Goal: Task Accomplishment & Management: Complete application form

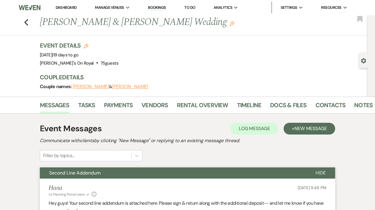
click at [69, 9] on link "Dashboard" at bounding box center [66, 7] width 21 height 5
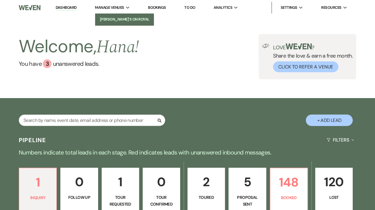
click at [118, 18] on li "[PERSON_NAME]'s On Royal" at bounding box center [124, 19] width 53 height 6
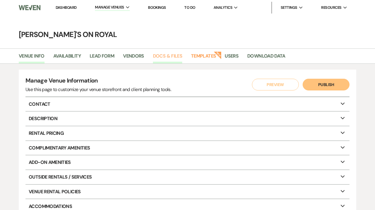
click at [159, 59] on link "Docs & Files" at bounding box center [167, 57] width 29 height 11
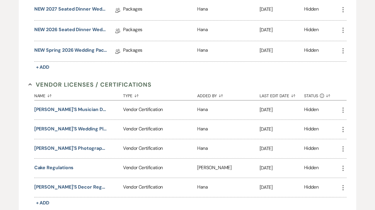
scroll to position [964, 0]
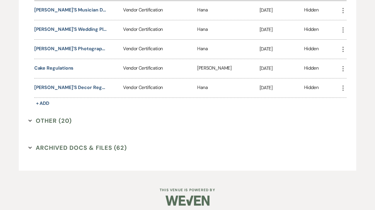
click at [53, 116] on button "Other (20) Expand" at bounding box center [49, 120] width 43 height 9
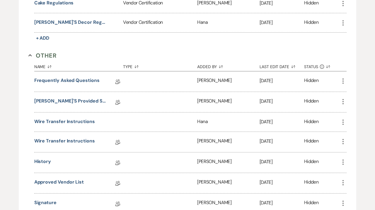
scroll to position [1030, 0]
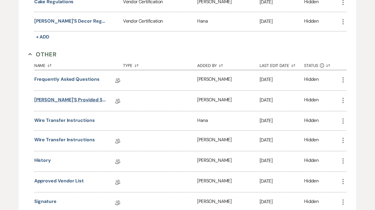
click at [65, 97] on link "[PERSON_NAME]'s Provided Second Lines" at bounding box center [70, 100] width 73 height 9
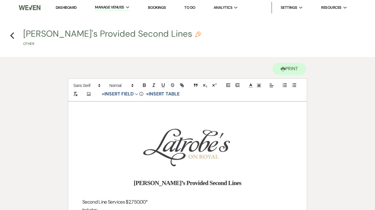
click at [68, 8] on link "Dashboard" at bounding box center [66, 7] width 21 height 5
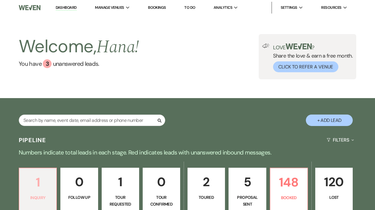
click at [39, 182] on p "1" at bounding box center [38, 182] width 30 height 20
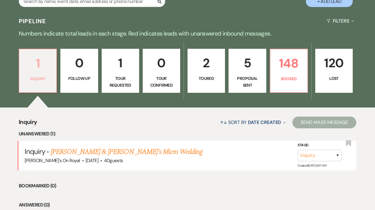
scroll to position [162, 0]
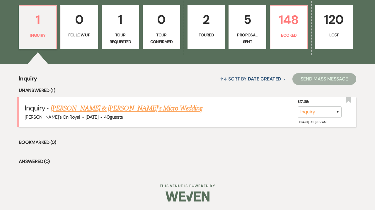
click at [81, 108] on link "[PERSON_NAME] & [PERSON_NAME]'s Micro Wedding" at bounding box center [127, 108] width 152 height 11
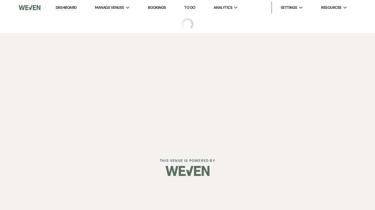
select select "8"
select select "16"
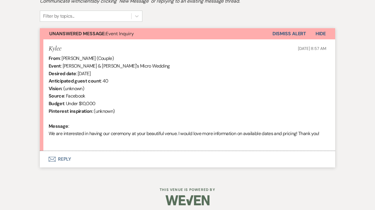
scroll to position [190, 0]
click at [98, 160] on button "Envelope Reply" at bounding box center [188, 158] width 296 height 16
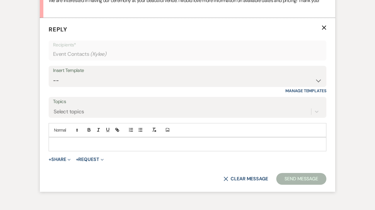
scroll to position [323, 0]
click at [53, 75] on select "-- Contract to New Booking Inquiry First Response Inquiry Follow Up Response Ap…" at bounding box center [187, 80] width 269 height 11
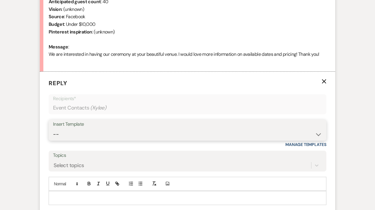
scroll to position [270, 0]
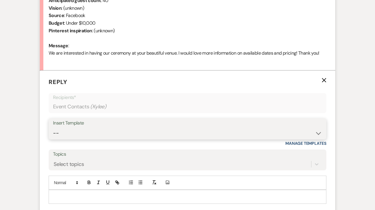
click at [53, 127] on select "-- Contract to New Booking Inquiry First Response Inquiry Follow Up Response Ap…" at bounding box center [187, 132] width 269 height 11
select select "2110"
click option "Inquiry First Response" at bounding box center [0, 0] width 0 height 0
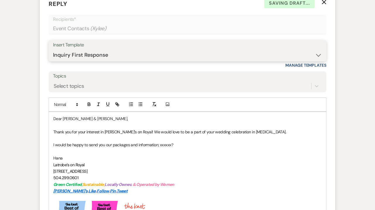
scroll to position [349, 0]
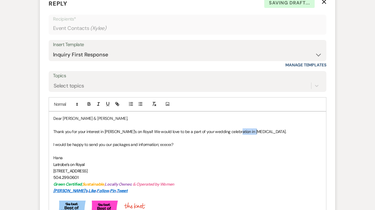
drag, startPoint x: 254, startPoint y: 129, endPoint x: 235, endPoint y: 128, distance: 18.8
click at [235, 128] on p "Thank you for your interest in [PERSON_NAME]’s on Royal! We would love to be a …" at bounding box center [187, 131] width 269 height 6
drag, startPoint x: 175, startPoint y: 144, endPoint x: 160, endPoint y: 143, distance: 15.8
click at [160, 143] on p "I would be happy to send you our packages and information; xxxxxx?" at bounding box center [187, 144] width 269 height 6
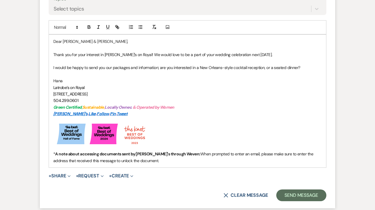
scroll to position [427, 0]
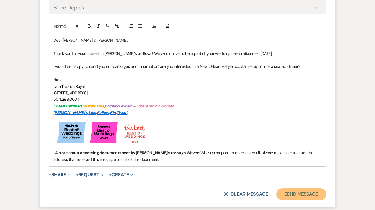
click at [283, 195] on button "Send Message" at bounding box center [302, 194] width 50 height 12
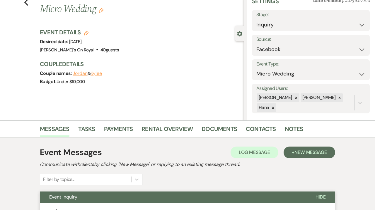
scroll to position [0, 0]
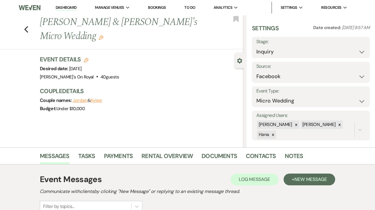
click at [69, 8] on link "Dashboard" at bounding box center [66, 8] width 21 height 6
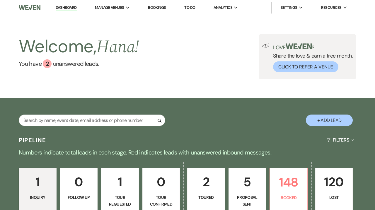
click at [244, 193] on link "5 Proposal Sent" at bounding box center [248, 189] width 38 height 44
select select "6"
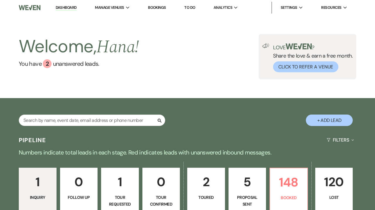
select select "6"
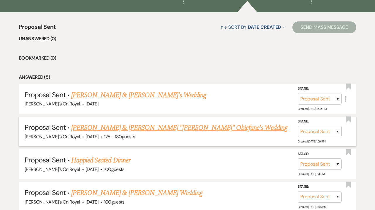
scroll to position [222, 0]
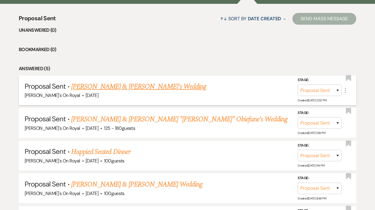
click at [143, 83] on link "[PERSON_NAME] & [PERSON_NAME]'s Wedding" at bounding box center [138, 86] width 135 height 11
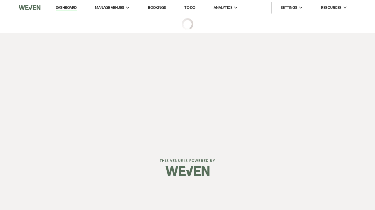
select select "6"
select select "12"
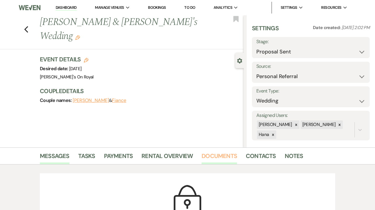
click at [223, 153] on link "Documents" at bounding box center [219, 157] width 35 height 13
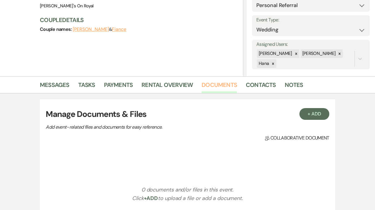
scroll to position [72, 0]
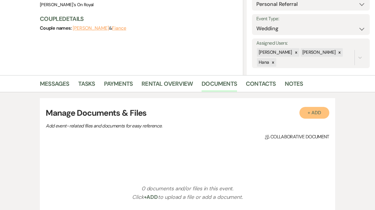
click at [306, 114] on button "+ Add" at bounding box center [315, 113] width 30 height 12
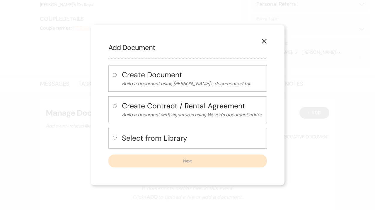
click at [163, 133] on h4 "Select from Library" at bounding box center [192, 138] width 141 height 10
radio input "true"
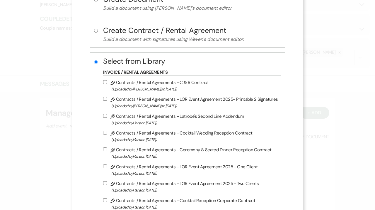
scroll to position [51, 0]
click at [177, 86] on span "(Uploaded by [PERSON_NAME] on [DATE] )" at bounding box center [194, 88] width 167 height 7
click at [107, 84] on input "Pencil Contracts / Rental Agreements - C & R Contract (Uploaded by [PERSON_NAME…" at bounding box center [105, 82] width 4 height 4
checkbox input "true"
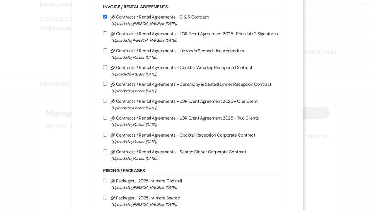
scroll to position [116, 0]
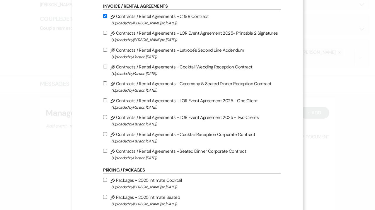
click at [179, 107] on span "(Uploaded by [PERSON_NAME] on [DATE] )" at bounding box center [194, 107] width 167 height 7
click at [107, 102] on input "Pencil Contracts / Rental Agreements - LOR Event Agreement 2025 - One Client (U…" at bounding box center [105, 100] width 4 height 4
checkbox input "true"
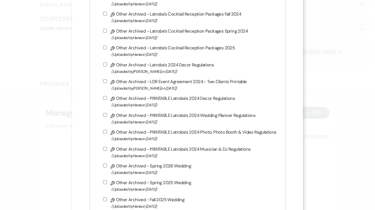
scroll to position [1209, 0]
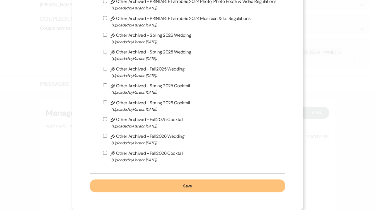
click at [162, 180] on button "Save" at bounding box center [188, 185] width 196 height 13
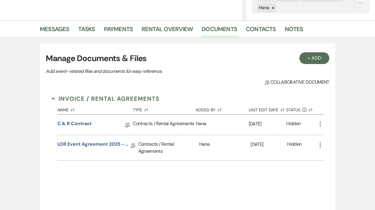
scroll to position [128, 0]
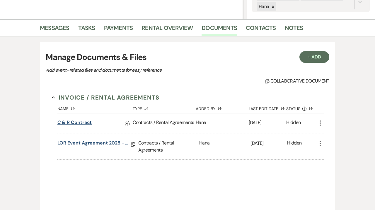
click at [85, 122] on link "C & R Contract" at bounding box center [74, 123] width 35 height 9
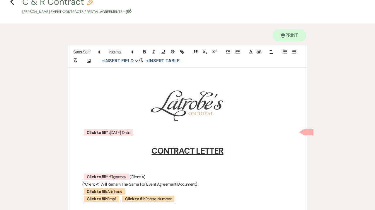
scroll to position [34, 0]
click at [126, 133] on span "Click to fill* : [DATE] Date" at bounding box center [108, 132] width 50 height 8
select select "owner"
select select "custom_placeholder"
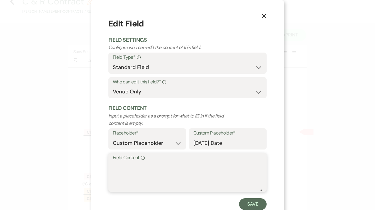
click at [163, 172] on textarea "Field Content Info" at bounding box center [188, 176] width 150 height 29
type textarea "[DATE]"
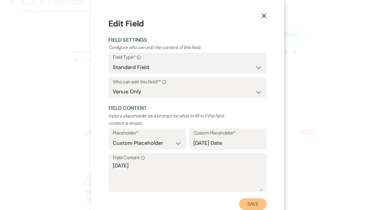
click at [257, 206] on button "Save" at bounding box center [253, 204] width 28 height 12
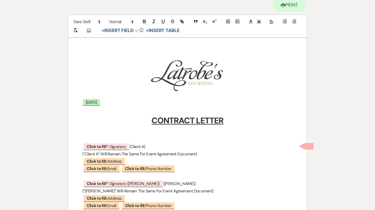
scroll to position [67, 0]
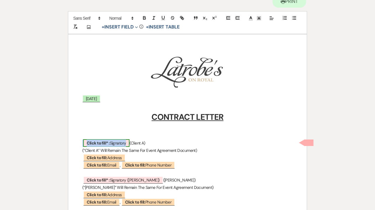
click at [123, 142] on span "Click to fill* : Signatory" at bounding box center [106, 143] width 46 height 8
select select "owner"
select select "custom_placeholder"
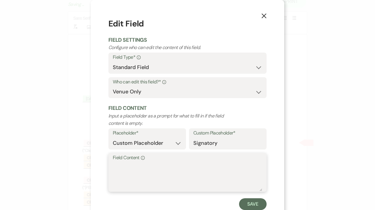
click at [136, 163] on textarea "Field Content Info" at bounding box center [188, 176] width 150 height 29
type textarea "[PERSON_NAME]"
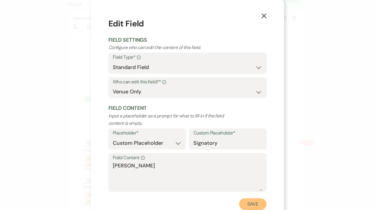
click at [249, 207] on button "Save" at bounding box center [253, 204] width 28 height 12
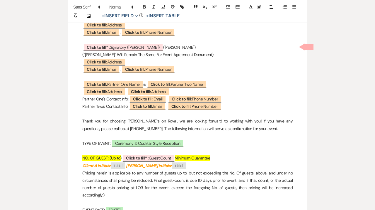
scroll to position [204, 0]
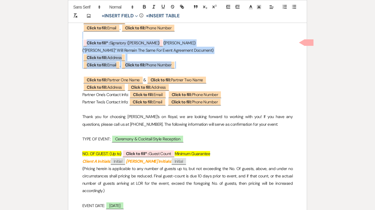
drag, startPoint x: 195, startPoint y: 68, endPoint x: 82, endPoint y: 38, distance: 116.5
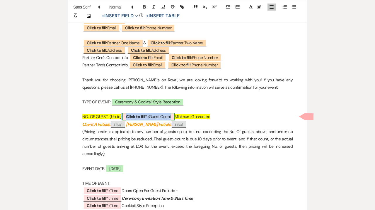
click at [167, 114] on span "Click to fill* : Guest Count" at bounding box center [149, 117] width 52 height 8
select select "owner"
select select "custom_placeholder"
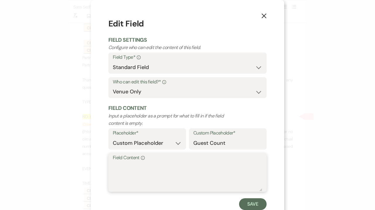
click at [148, 169] on textarea "Field Content Info" at bounding box center [188, 176] width 150 height 29
type textarea "150 Guest"
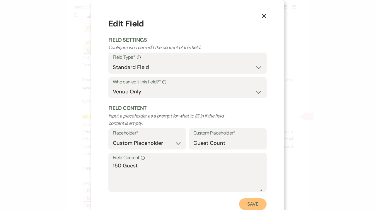
click at [246, 205] on button "Save" at bounding box center [253, 204] width 28 height 12
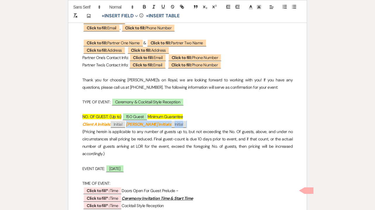
drag, startPoint x: 174, startPoint y: 124, endPoint x: 130, endPoint y: 123, distance: 44.9
click at [130, 123] on p "Client A Initials: ﻿ Initial ﻿ [PERSON_NAME] Initials: ﻿ Initial ﻿" at bounding box center [187, 124] width 211 height 7
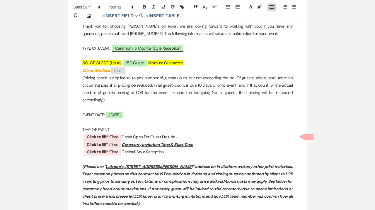
scroll to position [260, 0]
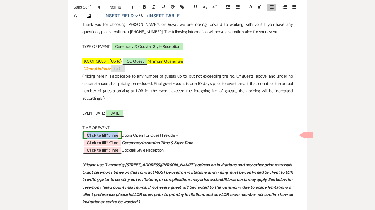
click at [108, 133] on b "Click to fill* :" at bounding box center [98, 134] width 23 height 5
select select "owner"
select select "Time"
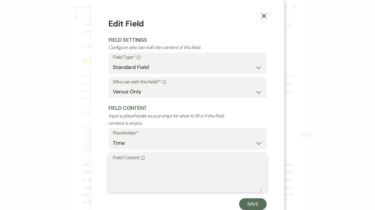
click at [129, 169] on textarea "Field Content Info" at bounding box center [188, 176] width 150 height 29
type textarea "7"
type textarea "6:00 PM"
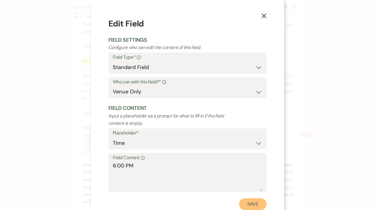
click at [242, 200] on button "Save" at bounding box center [253, 204] width 28 height 12
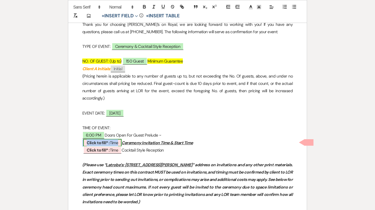
click at [97, 142] on b "Click to fill* :" at bounding box center [98, 142] width 23 height 5
select select "owner"
select select "Time"
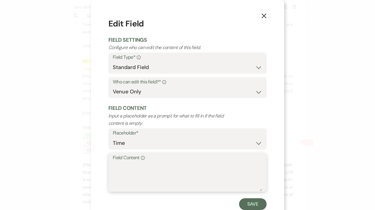
click at [131, 176] on textarea "Field Content Info" at bounding box center [188, 176] width 150 height 29
type textarea "6:30 PM"
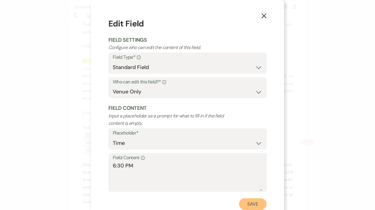
click at [254, 206] on button "Save" at bounding box center [253, 204] width 28 height 12
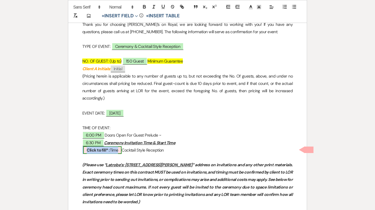
click at [111, 151] on span "Click to fill* : Time" at bounding box center [102, 150] width 38 height 8
select select "owner"
select select "Time"
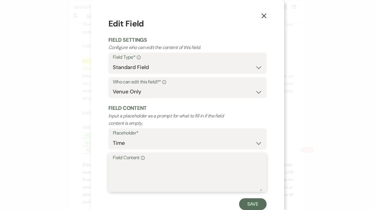
click at [148, 178] on textarea "Field Content Info" at bounding box center [188, 176] width 150 height 29
type textarea "7:00 PM"
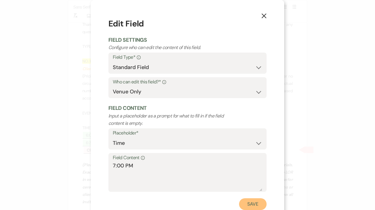
click at [256, 204] on button "Save" at bounding box center [253, 204] width 28 height 12
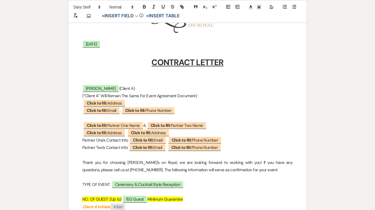
scroll to position [123, 0]
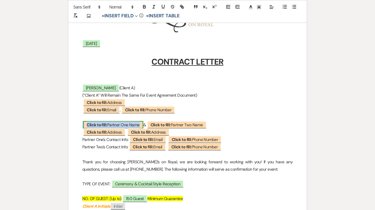
click at [96, 123] on b "Click to fill:" at bounding box center [97, 124] width 20 height 5
select select "custom_placeholder"
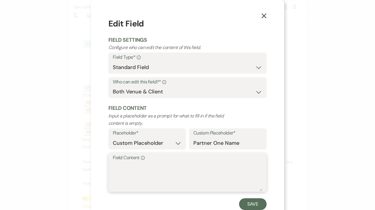
click at [137, 176] on textarea "Field Content Info" at bounding box center [188, 176] width 150 height 29
type textarea "[PERSON_NAME]"
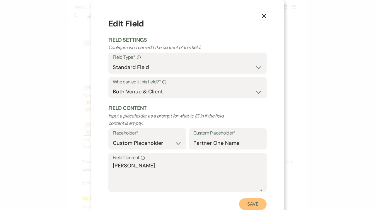
click at [254, 208] on button "Save" at bounding box center [253, 204] width 28 height 12
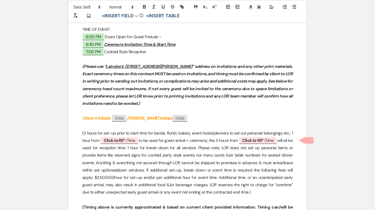
scroll to position [358, 0]
drag, startPoint x: 179, startPoint y: 116, endPoint x: 129, endPoint y: 118, distance: 50.2
click at [129, 118] on p "Client A Initials: ﻿ Initial ﻿ [PERSON_NAME] Initials: ﻿ Initial ﻿" at bounding box center [187, 117] width 211 height 7
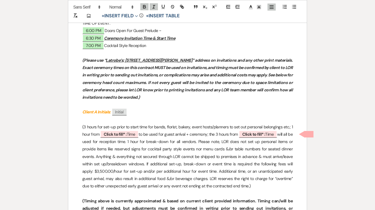
scroll to position [365, 0]
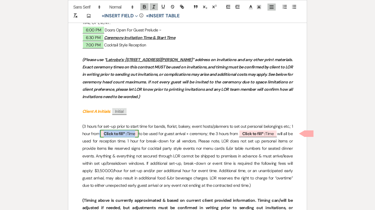
click at [126, 134] on b "Click to fill* :" at bounding box center [115, 133] width 23 height 5
select select "owner"
select select "Time"
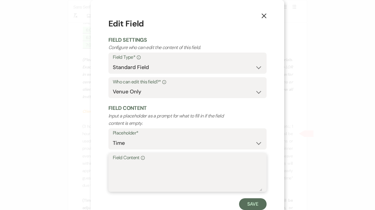
click at [141, 173] on textarea "Field Content Info" at bounding box center [188, 176] width 150 height 29
type textarea "6:00 PM - 7:00 PM"
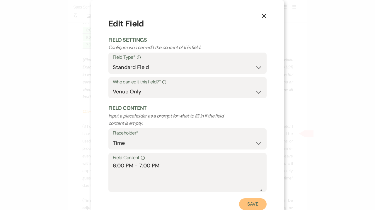
click at [256, 204] on button "Save" at bounding box center [253, 204] width 28 height 12
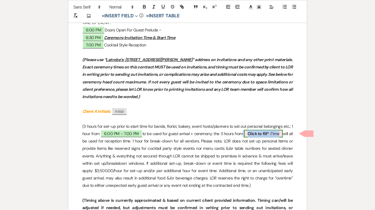
click at [256, 135] on b "Click to fill* :" at bounding box center [259, 133] width 23 height 5
select select "owner"
select select "Time"
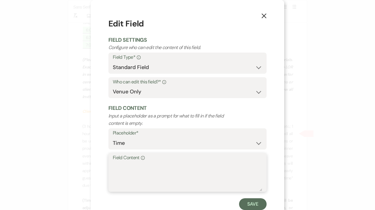
click at [193, 164] on textarea "Field Content Info" at bounding box center [188, 176] width 150 height 29
type textarea "7:00 PM -10:00 PM"
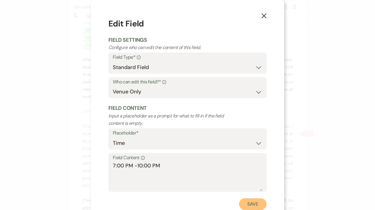
click at [261, 202] on button "Save" at bounding box center [253, 204] width 28 height 12
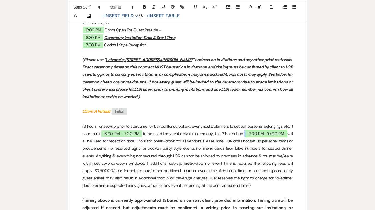
click at [272, 136] on span "7:00 PM -10:00 PM" at bounding box center [267, 134] width 42 height 8
select select "owner"
select select "Time"
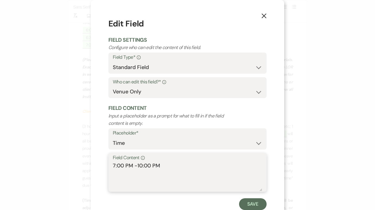
click at [137, 166] on textarea "7:00 PM -10:00 PM" at bounding box center [188, 176] width 150 height 29
type textarea "7:00 PM - 10:00 PM"
click at [244, 203] on button "Save" at bounding box center [253, 204] width 28 height 12
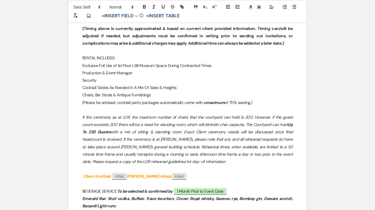
scroll to position [542, 0]
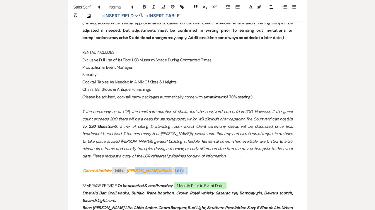
drag, startPoint x: 179, startPoint y: 171, endPoint x: 134, endPoint y: 169, distance: 45.2
click at [134, 169] on p "Client A Initials: ﻿ Initial ﻿ [PERSON_NAME] Initials: ﻿ Initial ﻿" at bounding box center [187, 170] width 211 height 7
click at [212, 172] on p "Client A Initials: ﻿ Initial ﻿ [PERSON_NAME] Initials: ﻿ Initial ﻿" at bounding box center [187, 170] width 211 height 7
drag, startPoint x: 179, startPoint y: 172, endPoint x: 130, endPoint y: 170, distance: 49.0
click at [130, 170] on p "Client A Initials: ﻿ Initial ﻿ [PERSON_NAME] Initials: ﻿ Initial ﻿" at bounding box center [187, 170] width 211 height 7
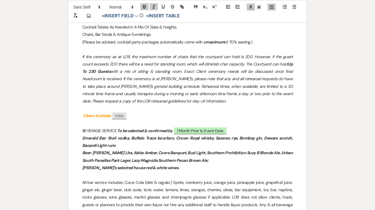
scroll to position [598, 0]
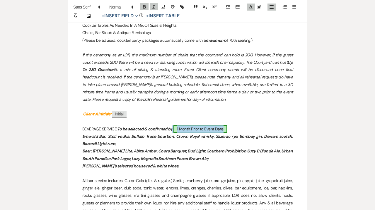
click at [197, 127] on span "1 Month Prior to Event Date" at bounding box center [201, 129] width 54 height 8
select select "owner"
select select "Date"
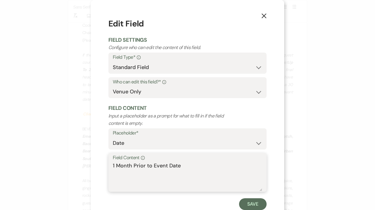
drag, startPoint x: 203, startPoint y: 166, endPoint x: 87, endPoint y: 166, distance: 115.5
click at [113, 166] on textarea "1 Month Prior to Event Date" at bounding box center [188, 176] width 150 height 29
type textarea "[DATE]"
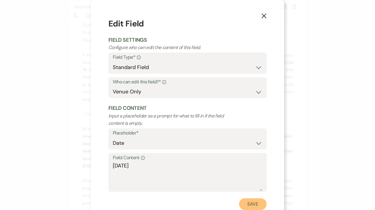
click at [252, 202] on button "Save" at bounding box center [253, 204] width 28 height 12
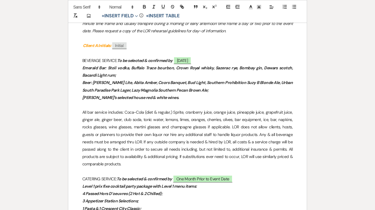
scroll to position [676, 0]
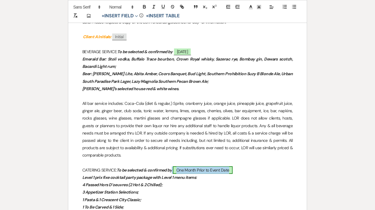
click at [199, 170] on span "One Month Prior to Event Date" at bounding box center [203, 170] width 60 height 8
select select "owner"
select select "Date"
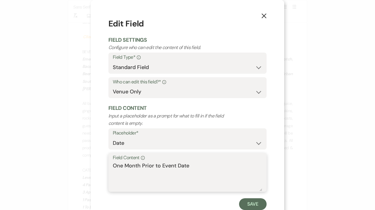
drag, startPoint x: 199, startPoint y: 165, endPoint x: 74, endPoint y: 164, distance: 124.9
click at [113, 164] on textarea "One Month Prior to Event Date" at bounding box center [188, 176] width 150 height 29
type textarea "[DATE]"
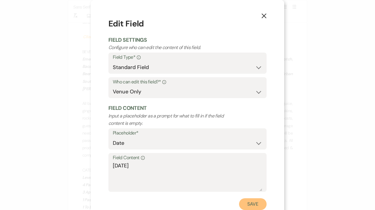
click at [259, 200] on button "Save" at bounding box center [253, 204] width 28 height 12
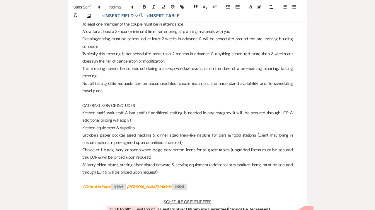
scroll to position [910, 0]
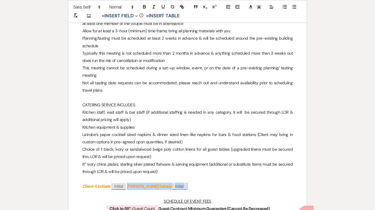
drag, startPoint x: 179, startPoint y: 185, endPoint x: 129, endPoint y: 186, distance: 49.6
click at [129, 186] on p "Client A Initials: ﻿ Initial ﻿ [PERSON_NAME] Initials: ﻿ Initial ﻿" at bounding box center [187, 185] width 211 height 7
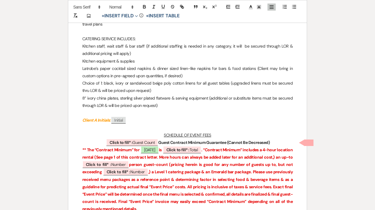
scroll to position [980, 0]
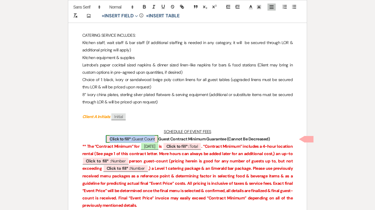
click at [150, 137] on span "Click to fill* : Guest Count" at bounding box center [132, 139] width 52 height 8
select select "owner"
select select "custom_placeholder"
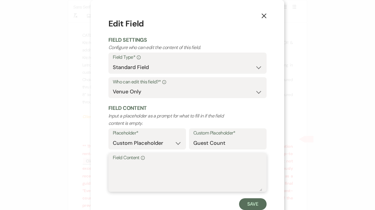
click at [151, 172] on textarea "Field Content Info" at bounding box center [188, 176] width 150 height 29
type textarea "Up-to 150"
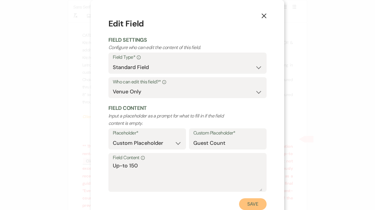
click at [257, 205] on button "Save" at bounding box center [253, 204] width 28 height 12
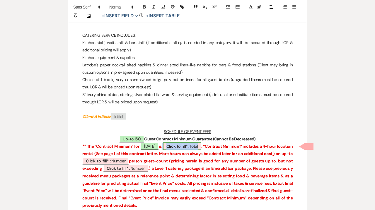
click at [190, 146] on b "Click to fill* :" at bounding box center [178, 145] width 23 height 5
select select "owner"
select select "Total"
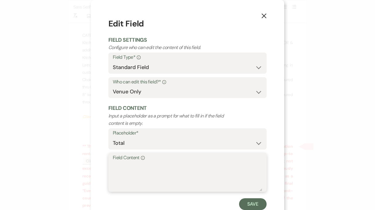
click at [174, 168] on textarea "Field Content Info" at bounding box center [188, 176] width 150 height 29
type textarea "$30,670"
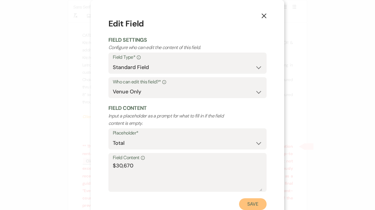
click at [259, 204] on button "Save" at bounding box center [253, 204] width 28 height 12
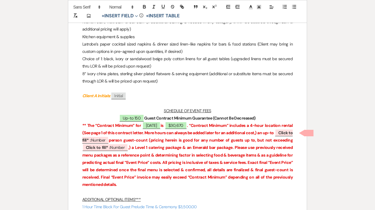
scroll to position [1015, 0]
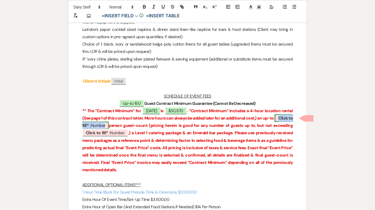
click at [122, 126] on span "Click to fill* : Number" at bounding box center [187, 121] width 211 height 15
select select "owner"
select select "Number"
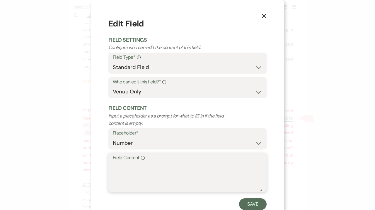
click at [126, 179] on textarea "Field Content Info" at bounding box center [188, 176] width 150 height 29
type textarea "150"
drag, startPoint x: 250, startPoint y: 201, endPoint x: 247, endPoint y: 201, distance: 3.5
click at [250, 201] on button "Save" at bounding box center [253, 204] width 28 height 12
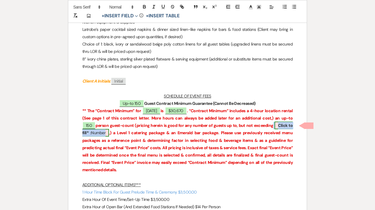
click at [105, 131] on span "Click to fill* : Number" at bounding box center [187, 128] width 211 height 15
select select "owner"
select select "Number"
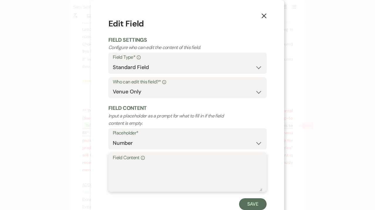
click at [142, 173] on textarea "Field Content Info" at bounding box center [188, 176] width 150 height 29
type textarea "150"
click at [250, 204] on button "Save" at bounding box center [253, 204] width 28 height 12
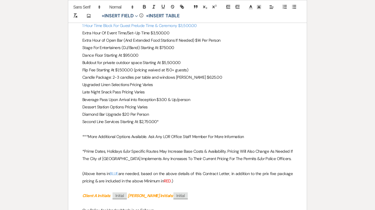
scroll to position [1175, 0]
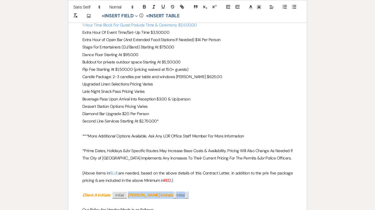
drag, startPoint x: 184, startPoint y: 196, endPoint x: 130, endPoint y: 194, distance: 53.7
click at [130, 194] on p "Client A Initials: ﻿ Initial ﻿ [PERSON_NAME] Initials: ﻿ Initial ﻿" at bounding box center [187, 194] width 211 height 7
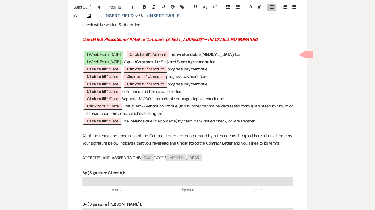
scroll to position [1455, 0]
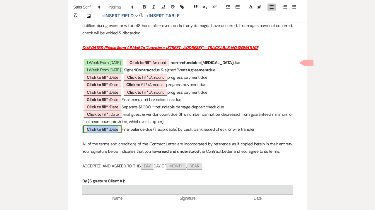
click at [111, 128] on span "Click to fill* : Date" at bounding box center [102, 129] width 38 height 8
select select "owner"
select select "Date"
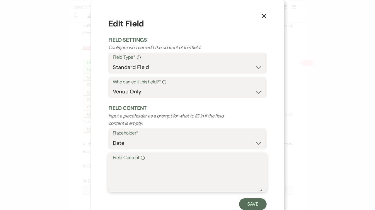
click at [145, 172] on textarea "Field Content Info" at bounding box center [188, 176] width 150 height 29
type textarea "[DATE]"
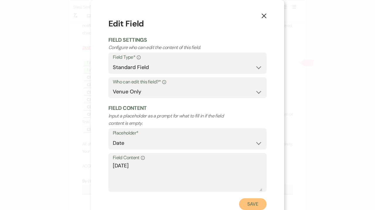
click at [255, 201] on button "Save" at bounding box center [253, 204] width 28 height 12
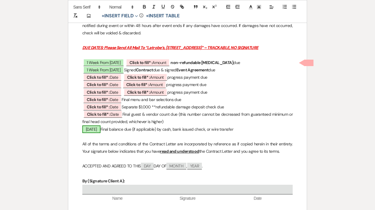
click at [101, 131] on span "[DATE]" at bounding box center [91, 129] width 18 height 8
select select "owner"
select select "Date"
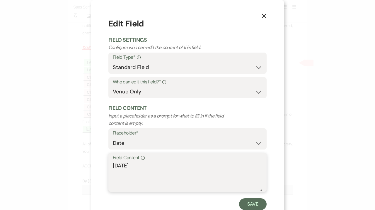
click at [126, 165] on textarea "[DATE]" at bounding box center [188, 176] width 150 height 29
type textarea "[DATE]"
click at [254, 205] on button "Save" at bounding box center [253, 204] width 28 height 12
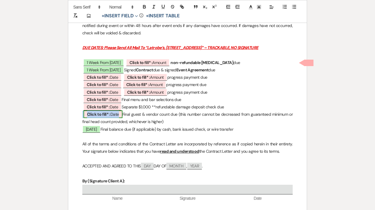
click at [104, 113] on b "Click to fill* :" at bounding box center [98, 113] width 23 height 5
select select "owner"
select select "Date"
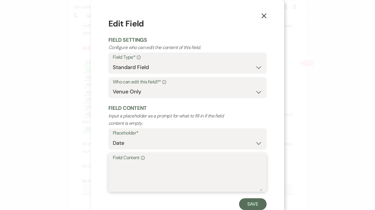
click at [127, 175] on textarea "Field Content Info" at bounding box center [188, 176] width 150 height 29
type textarea "[DATE]"
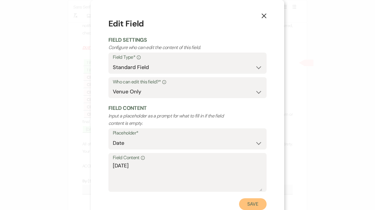
click at [250, 203] on button "Save" at bounding box center [253, 204] width 28 height 12
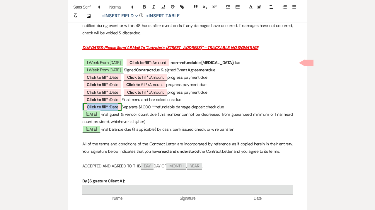
click at [95, 106] on b "Click to fill* :" at bounding box center [98, 106] width 23 height 5
select select "owner"
select select "Date"
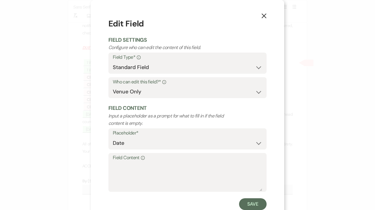
click at [125, 161] on label "Field Content Info" at bounding box center [188, 157] width 150 height 9
click at [125, 162] on textarea "Field Content Info" at bounding box center [188, 176] width 150 height 29
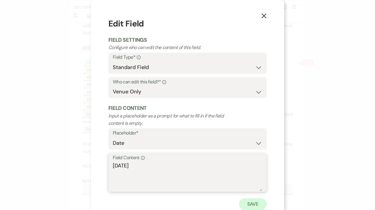
type textarea "[DATE]"
click at [249, 208] on button "Save" at bounding box center [253, 204] width 28 height 12
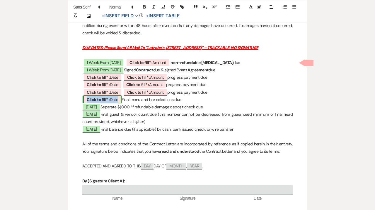
click at [116, 99] on span "Click to fill* : Date" at bounding box center [102, 100] width 38 height 8
select select "owner"
select select "Date"
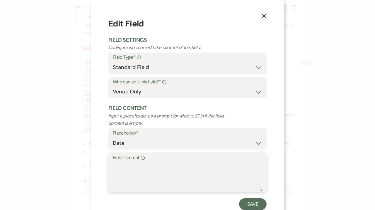
click at [129, 179] on textarea "Field Content Info" at bounding box center [188, 176] width 150 height 29
type textarea "[DATE]"
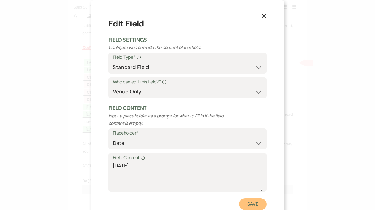
click at [247, 206] on button "Save" at bounding box center [253, 204] width 28 height 12
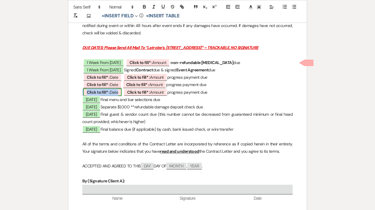
click at [111, 92] on span "Click to fill* : Date" at bounding box center [102, 92] width 38 height 8
select select "owner"
select select "Date"
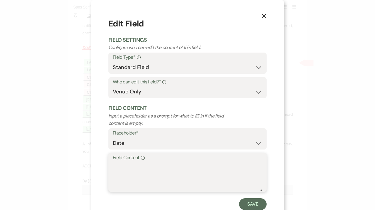
click at [125, 179] on textarea "Field Content Info" at bounding box center [188, 176] width 150 height 29
type textarea "[DATE]"
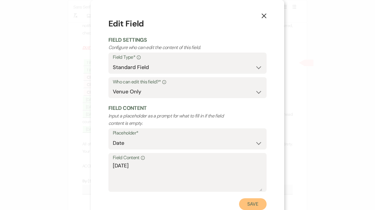
click at [255, 205] on button "Save" at bounding box center [253, 204] width 28 height 12
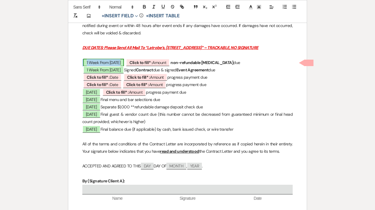
click at [118, 63] on span "1 Week From [DATE]" at bounding box center [103, 63] width 41 height 8
select select "owner"
select select "Date"
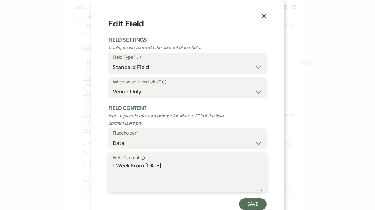
drag, startPoint x: 168, startPoint y: 166, endPoint x: 83, endPoint y: 158, distance: 85.4
click at [113, 162] on textarea "1 Week From [DATE]" at bounding box center [188, 176] width 150 height 29
type textarea "[DATE]"
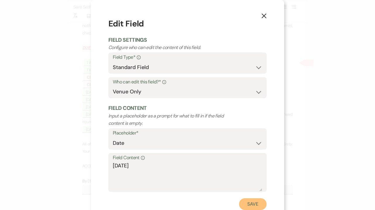
click at [250, 208] on button "Save" at bounding box center [253, 204] width 28 height 12
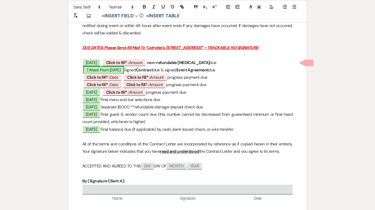
click at [98, 68] on span "1 Week From [DATE]" at bounding box center [103, 70] width 41 height 8
select select "owner"
select select "Date"
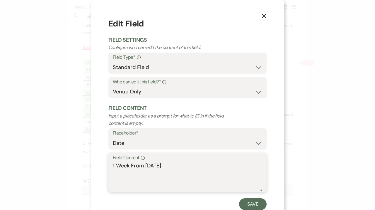
drag, startPoint x: 160, startPoint y: 169, endPoint x: 81, endPoint y: 151, distance: 81.6
click at [113, 162] on textarea "1 Week From [DATE]" at bounding box center [188, 176] width 150 height 29
type textarea "[DATE]"
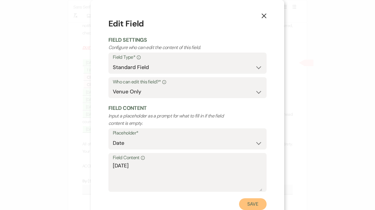
click at [264, 203] on button "Save" at bounding box center [253, 204] width 28 height 12
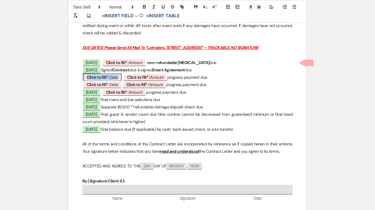
click at [108, 79] on b "Click to fill* :" at bounding box center [98, 76] width 23 height 5
select select "owner"
select select "Date"
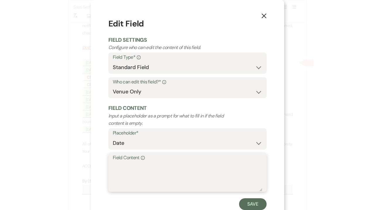
click at [140, 183] on textarea "Field Content Info" at bounding box center [188, 176] width 150 height 29
type textarea "[DATE]"
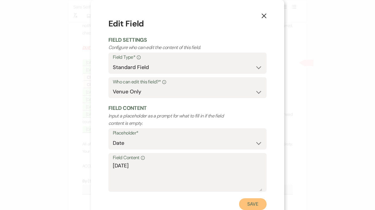
click at [252, 201] on button "Save" at bounding box center [253, 204] width 28 height 12
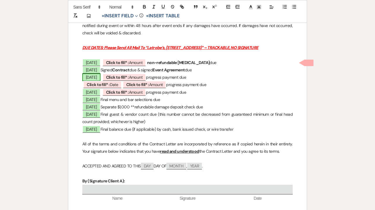
click at [101, 75] on span "[DATE]" at bounding box center [91, 77] width 18 height 8
select select "owner"
select select "Date"
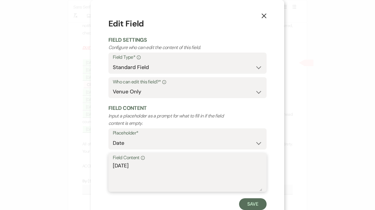
click at [118, 167] on textarea "[DATE]" at bounding box center [188, 176] width 150 height 29
type textarea "[DATE]"
click at [259, 206] on button "Save" at bounding box center [253, 204] width 28 height 12
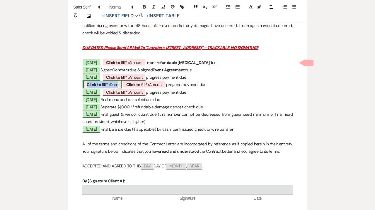
click at [107, 86] on b "Click to fill* :" at bounding box center [98, 84] width 23 height 5
select select "owner"
select select "Date"
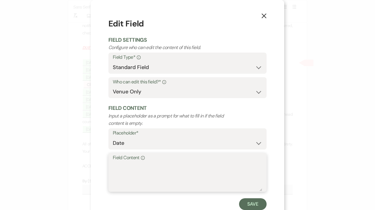
click at [134, 183] on textarea "Field Content Info" at bounding box center [188, 176] width 150 height 29
type textarea "[DATE]"
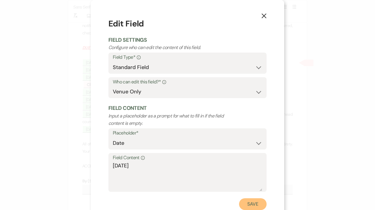
click at [253, 204] on button "Save" at bounding box center [253, 204] width 28 height 12
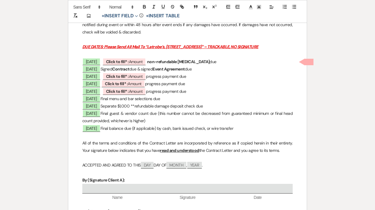
scroll to position [1450, 0]
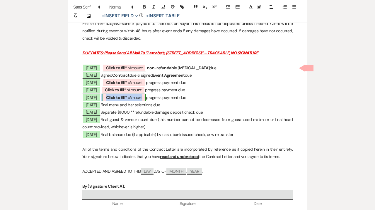
click at [140, 100] on span "Click to fill* : Amount" at bounding box center [125, 98] width 44 height 8
select select "owner"
select select "Amount"
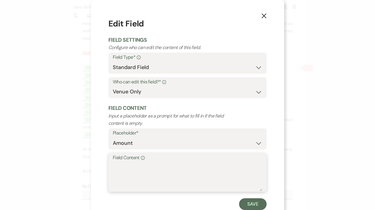
click at [138, 172] on textarea "Field Content Info" at bounding box center [188, 176] width 150 height 29
type textarea "$7,667.50"
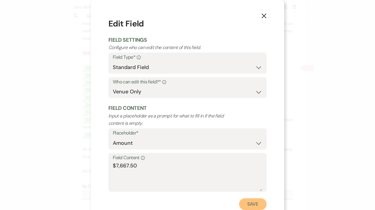
click at [249, 202] on button "Save" at bounding box center [253, 204] width 28 height 12
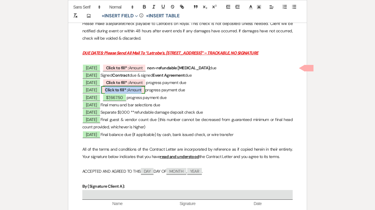
click at [123, 92] on b "Click to fill* :" at bounding box center [116, 89] width 23 height 5
select select "owner"
select select "Amount"
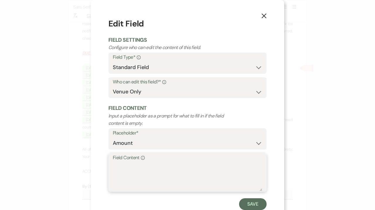
click at [132, 175] on textarea "Field Content Info" at bounding box center [188, 176] width 150 height 29
type textarea "%"
drag, startPoint x: 144, startPoint y: 166, endPoint x: 98, endPoint y: 166, distance: 46.6
click at [113, 166] on textarea "$7,667.50" at bounding box center [188, 176] width 150 height 29
type textarea "$7,667.50"
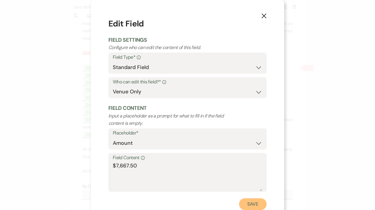
click at [257, 209] on button "Save" at bounding box center [253, 204] width 28 height 12
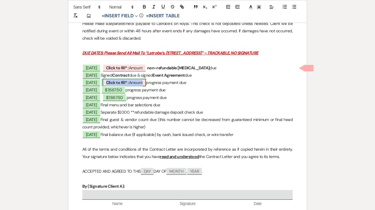
click at [129, 82] on b "Click to fill* :" at bounding box center [117, 82] width 23 height 5
select select "owner"
select select "Amount"
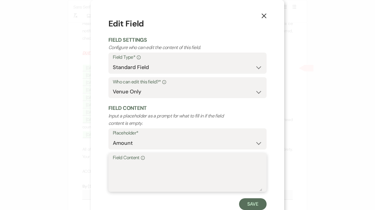
click at [125, 171] on textarea "Field Content Info" at bounding box center [188, 176] width 150 height 29
paste textarea "$7,667.50"
type textarea "$7,667.50"
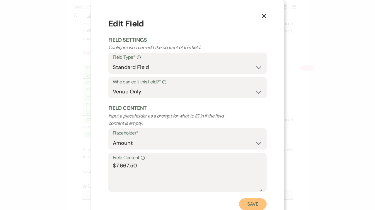
click at [253, 204] on button "Save" at bounding box center [253, 204] width 28 height 12
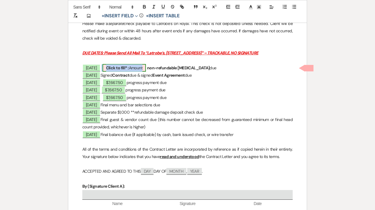
click at [135, 68] on span "Click to fill* : Amount" at bounding box center [125, 68] width 44 height 8
select select "owner"
select select "Amount"
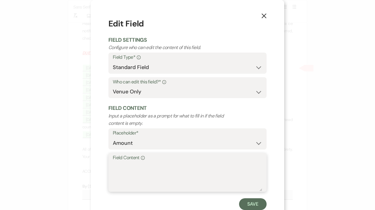
click at [140, 172] on textarea "Field Content Info" at bounding box center [188, 176] width 150 height 29
paste textarea "$7,667.50"
type textarea "$7,667.50"
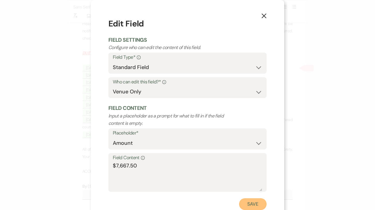
click at [262, 206] on button "Save" at bounding box center [253, 204] width 28 height 12
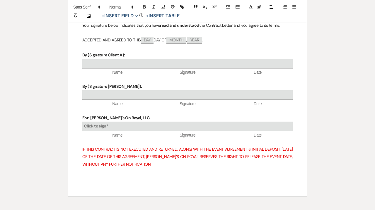
scroll to position [1584, 0]
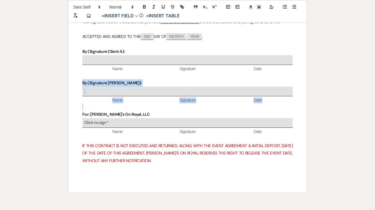
drag, startPoint x: 108, startPoint y: 105, endPoint x: 73, endPoint y: 81, distance: 43.0
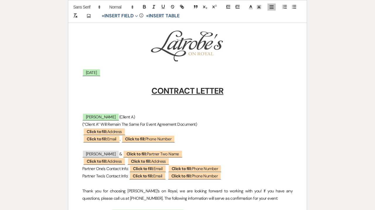
scroll to position [0, 0]
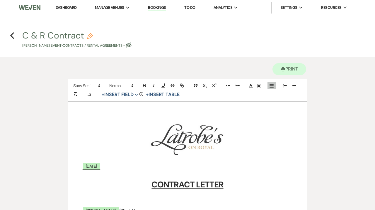
click at [89, 35] on use "button" at bounding box center [90, 36] width 6 height 6
select select "10"
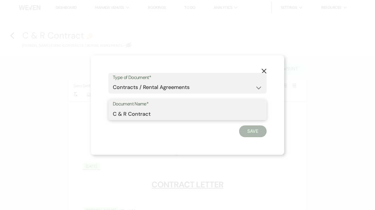
click at [116, 114] on input "C & R Contract" at bounding box center [188, 113] width 150 height 11
click at [191, 115] on input "[PERSON_NAME] C & R Contract" at bounding box center [188, 113] width 150 height 11
drag, startPoint x: 160, startPoint y: 116, endPoint x: 146, endPoint y: 112, distance: 14.8
click at [146, 112] on input "[PERSON_NAME] C & R Contract [DATE]" at bounding box center [188, 113] width 150 height 11
type input "[PERSON_NAME] Wedding Contract [DATE]"
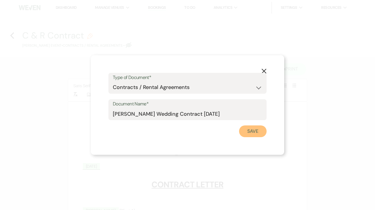
click at [257, 132] on button "Save" at bounding box center [253, 131] width 28 height 12
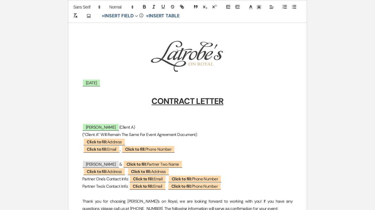
scroll to position [28, 0]
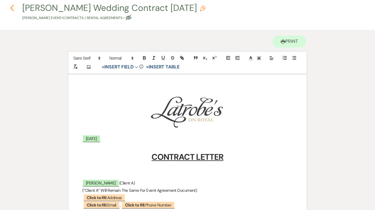
click at [12, 7] on use "button" at bounding box center [12, 8] width 4 height 6
select select "6"
select select "12"
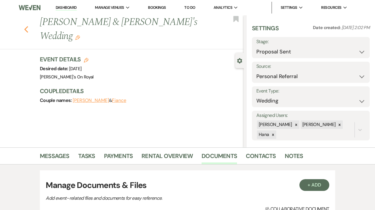
click at [28, 26] on icon "Previous" at bounding box center [26, 29] width 4 height 7
select select "6"
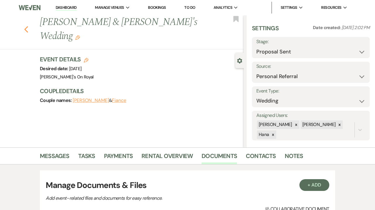
select select "6"
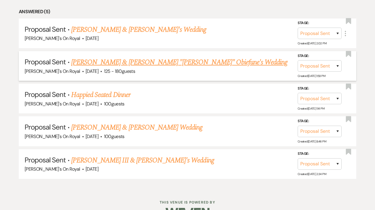
scroll to position [279, 0]
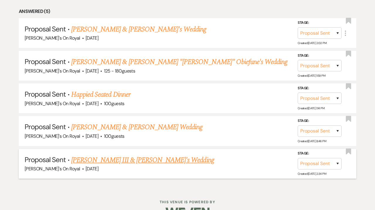
click at [171, 157] on link "[PERSON_NAME] III & [PERSON_NAME]'s Wedding" at bounding box center [142, 160] width 143 height 11
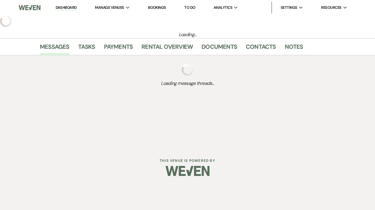
select select "6"
select select "20"
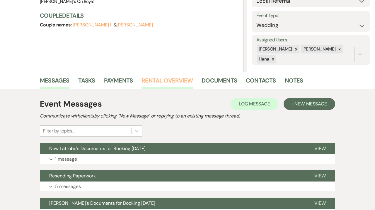
scroll to position [131, 0]
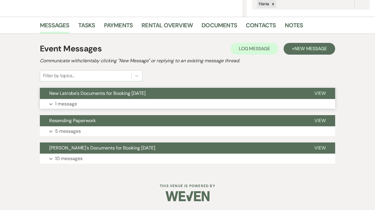
click at [140, 101] on button "Expand 1 message" at bounding box center [188, 104] width 296 height 10
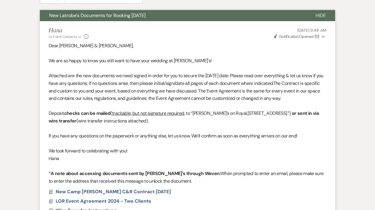
scroll to position [212, 0]
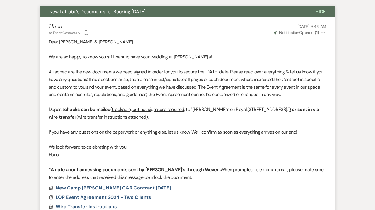
click at [301, 35] on span "Weven Check Notification Opened ( 1 )" at bounding box center [296, 32] width 45 height 5
click at [243, 36] on li "Hana to: Event Contacts Expand Info [DATE] 9:48 AM Weven Check Notification Ope…" at bounding box center [188, 118] width 296 height 203
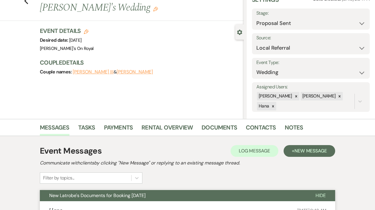
scroll to position [0, 0]
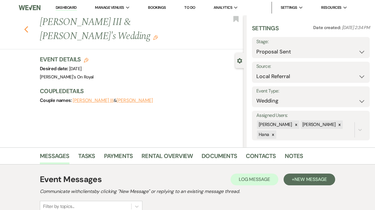
click at [27, 29] on icon "Previous" at bounding box center [26, 29] width 4 height 7
select select "6"
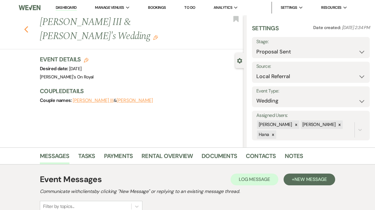
select select "6"
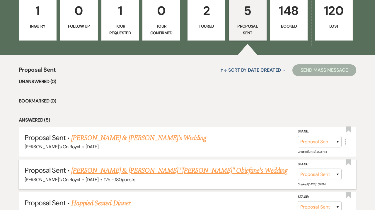
scroll to position [158, 0]
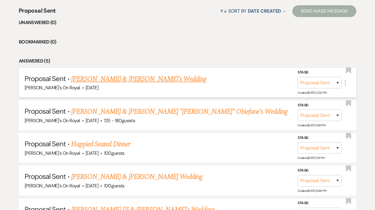
click at [119, 81] on link "[PERSON_NAME] & [PERSON_NAME]'s Wedding" at bounding box center [138, 79] width 135 height 11
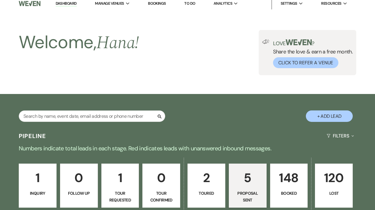
select select "6"
select select "12"
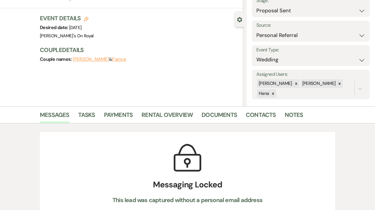
scroll to position [42, 0]
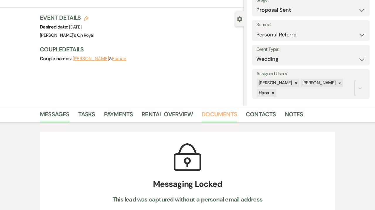
click at [221, 115] on link "Documents" at bounding box center [219, 115] width 35 height 13
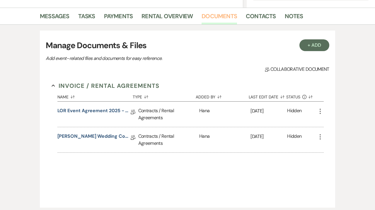
scroll to position [154, 0]
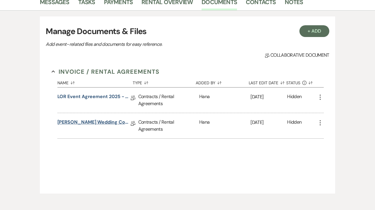
click at [109, 123] on link "[PERSON_NAME] Wedding Contract [DATE]" at bounding box center [93, 122] width 73 height 9
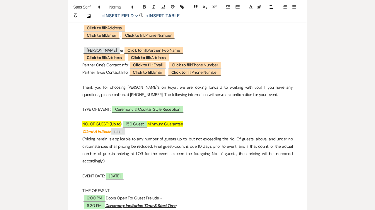
scroll to position [217, 0]
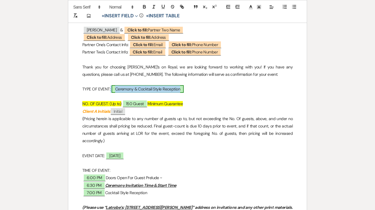
click at [150, 87] on span "Ceremony & Cocktail Style Reception" at bounding box center [148, 89] width 72 height 8
select select "owner"
select select "custom_placeholder"
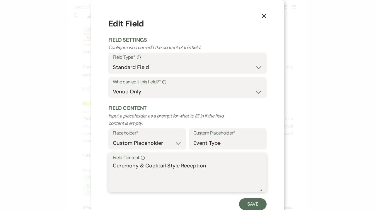
drag, startPoint x: 146, startPoint y: 162, endPoint x: 99, endPoint y: 163, distance: 47.8
click at [113, 162] on textarea "Ceremony & Cocktail Style Reception" at bounding box center [188, 176] width 150 height 29
type textarea "Cocktail Style Reception"
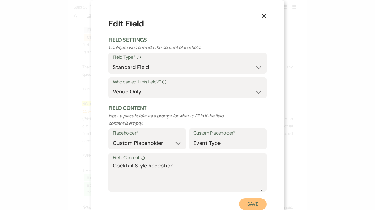
click at [255, 206] on button "Save" at bounding box center [253, 204] width 28 height 12
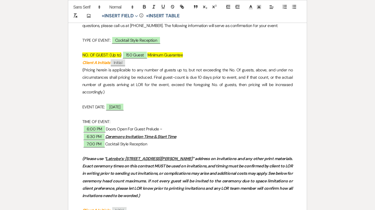
scroll to position [267, 0]
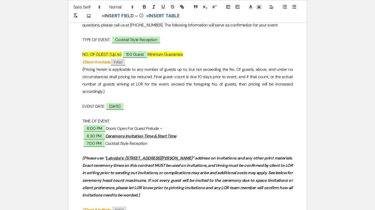
drag, startPoint x: 182, startPoint y: 136, endPoint x: 76, endPoint y: 128, distance: 105.8
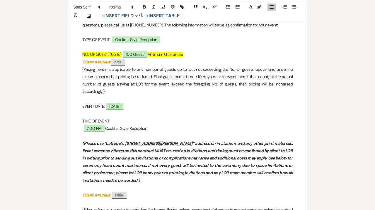
click at [125, 144] on u "Latrobe’s; [STREET_ADDRESS][PERSON_NAME]" at bounding box center [149, 142] width 87 height 5
drag, startPoint x: 146, startPoint y: 143, endPoint x: 128, endPoint y: 142, distance: 17.6
click at [128, 142] on u "Latrobe’s; [STREET_ADDRESS][PERSON_NAME]" at bounding box center [149, 142] width 87 height 5
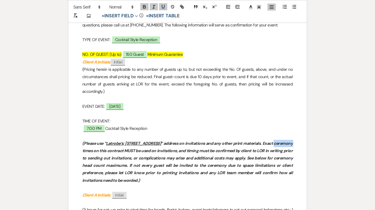
drag, startPoint x: 275, startPoint y: 144, endPoint x: 304, endPoint y: 143, distance: 29.3
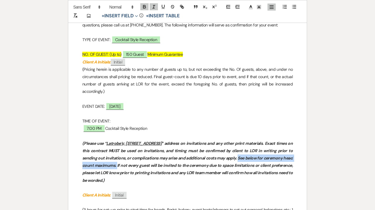
drag, startPoint x: 225, startPoint y: 158, endPoint x: 105, endPoint y: 163, distance: 120.3
click at [105, 163] on em "﻿(Please use “ Latrobe’s; [STREET_ADDRESS] ” address on invitations and any oth…" at bounding box center [187, 161] width 211 height 42
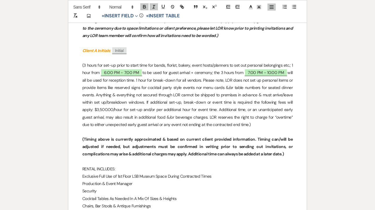
scroll to position [403, 0]
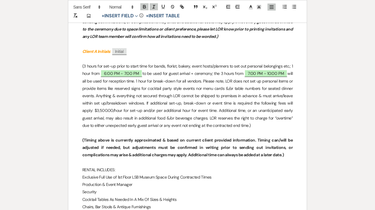
click at [140, 84] on p "(3 hours for set-up prior to start time for bands, florist, bakery, event hosts…" at bounding box center [187, 95] width 211 height 67
click at [230, 85] on p "(3 hours for set-up prior to start time for bands, florist, bakery, event hosts…" at bounding box center [187, 95] width 211 height 67
click at [215, 76] on p "(3 hours for set-up prior to start time for bands, florist, bakery, event hosts…" at bounding box center [187, 95] width 211 height 67
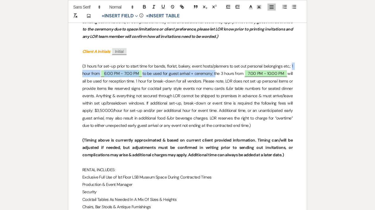
drag, startPoint x: 214, startPoint y: 74, endPoint x: 292, endPoint y: 67, distance: 78.3
click at [292, 67] on p "(3 hours for set-up prior to start time for bands, florist, bakery, event hosts…" at bounding box center [187, 95] width 211 height 67
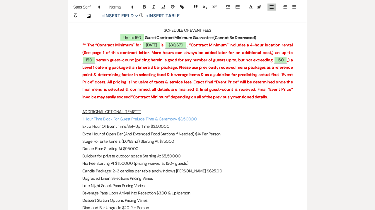
scroll to position [1063, 0]
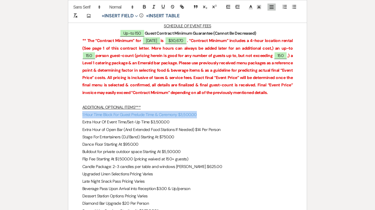
drag, startPoint x: 201, startPoint y: 115, endPoint x: 77, endPoint y: 116, distance: 124.6
click at [259, 8] on line at bounding box center [258, 8] width 1 height 0
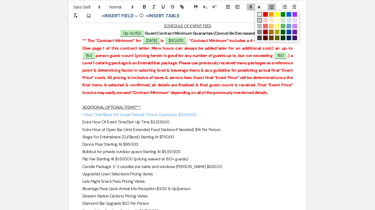
click at [260, 13] on span at bounding box center [259, 14] width 5 height 5
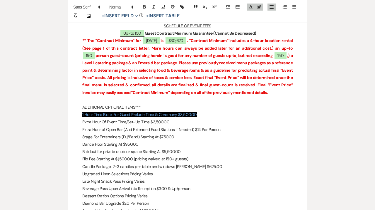
click at [209, 120] on p "Extra Hour Of Event Time/Set-Up Time $3,500.00" at bounding box center [187, 121] width 211 height 7
click at [203, 142] on p "Dance Floor Starting At $950.00" at bounding box center [187, 143] width 211 height 7
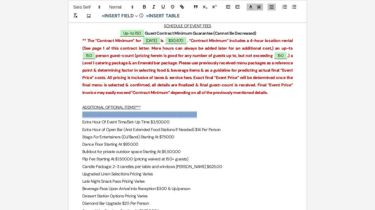
drag, startPoint x: 203, startPoint y: 115, endPoint x: 73, endPoint y: 115, distance: 129.9
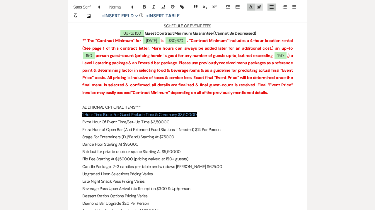
click at [262, 9] on span at bounding box center [259, 7] width 8 height 7
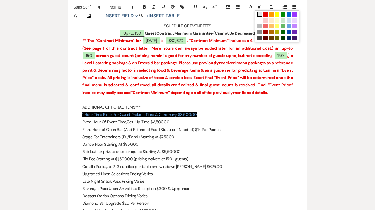
click at [260, 15] on span at bounding box center [259, 14] width 5 height 5
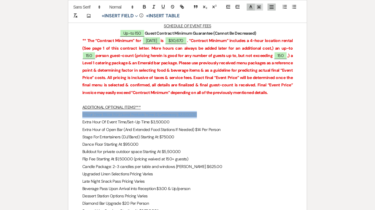
click at [260, 8] on polyline at bounding box center [259, 7] width 2 height 2
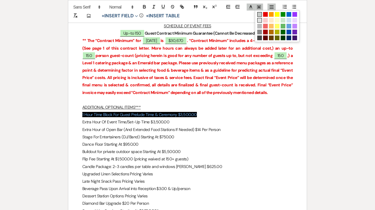
click at [260, 18] on span at bounding box center [259, 20] width 5 height 5
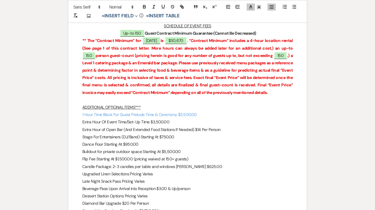
click at [233, 126] on p "Extra Hour Of Event Time/Set-Up Time $3,500.00" at bounding box center [187, 121] width 211 height 7
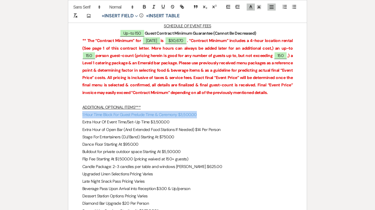
drag, startPoint x: 200, startPoint y: 114, endPoint x: 72, endPoint y: 114, distance: 128.7
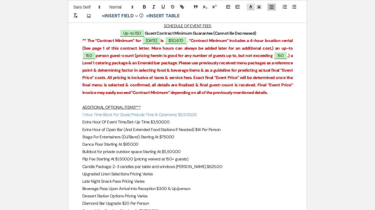
click at [252, 5] on icon at bounding box center [250, 6] width 5 height 5
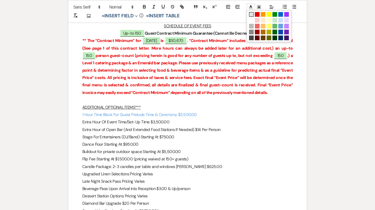
click at [253, 13] on span at bounding box center [251, 14] width 5 height 5
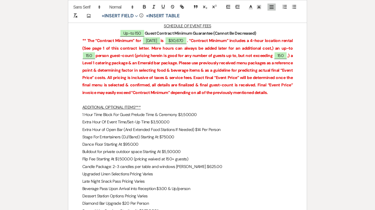
click at [228, 135] on p "Stage For Entertainers (DJ/Band) Starting At $750.00" at bounding box center [187, 136] width 211 height 7
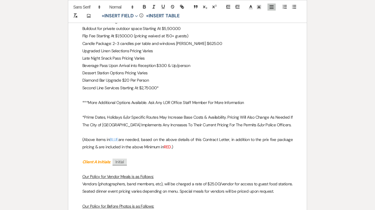
scroll to position [1188, 0]
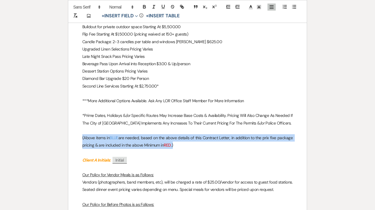
drag, startPoint x: 178, startPoint y: 146, endPoint x: 74, endPoint y: 136, distance: 104.6
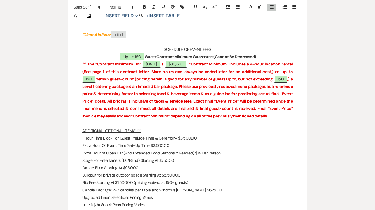
scroll to position [1020, 0]
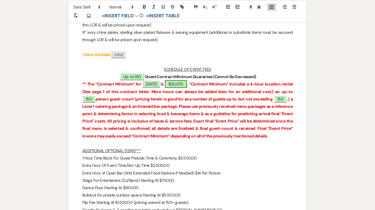
click at [187, 87] on span "$30,670" at bounding box center [176, 84] width 22 height 8
select select "owner"
select select "Total"
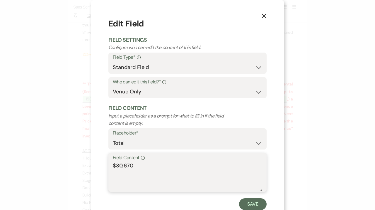
drag, startPoint x: 140, startPoint y: 163, endPoint x: 116, endPoint y: 164, distance: 23.5
click at [116, 164] on textarea "$30,670" at bounding box center [188, 176] width 150 height 29
type textarea "$27,170"
click at [251, 203] on button "Save" at bounding box center [253, 204] width 28 height 12
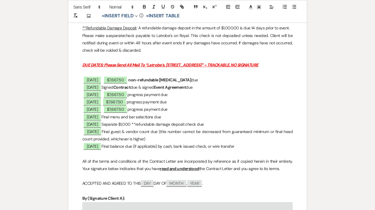
scroll to position [1413, 0]
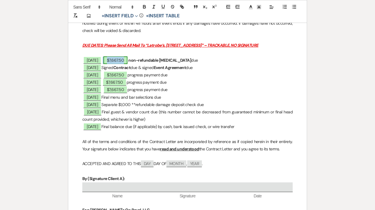
click at [121, 62] on span "$7,667.50" at bounding box center [116, 60] width 24 height 8
select select "owner"
select select "Amount"
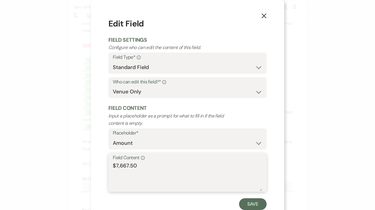
drag, startPoint x: 141, startPoint y: 165, endPoint x: 118, endPoint y: 165, distance: 23.5
click at [118, 165] on textarea "$7,667.50" at bounding box center [188, 176] width 150 height 29
drag, startPoint x: 148, startPoint y: 162, endPoint x: 109, endPoint y: 167, distance: 38.8
click at [113, 167] on textarea "$6,792.50" at bounding box center [188, 176] width 150 height 29
type textarea "$6,792.50"
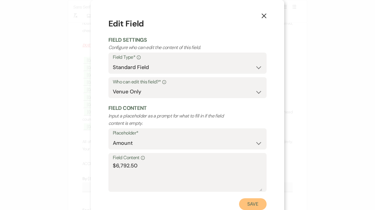
click at [259, 207] on button "Save" at bounding box center [253, 204] width 28 height 12
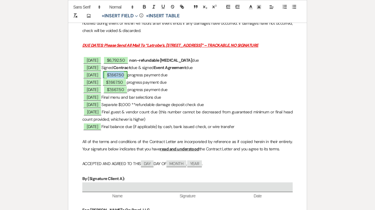
click at [127, 76] on span "$7,667.50" at bounding box center [116, 75] width 24 height 8
select select "owner"
select select "Amount"
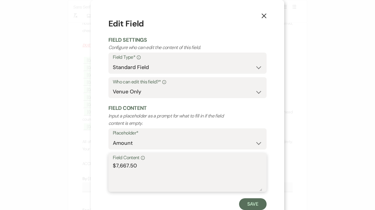
drag, startPoint x: 143, startPoint y: 166, endPoint x: 100, endPoint y: 166, distance: 42.8
click at [113, 166] on textarea "$7,667.50" at bounding box center [188, 176] width 150 height 29
paste textarea "6,792"
type textarea "$6,792.50"
click at [258, 207] on button "Save" at bounding box center [253, 204] width 28 height 12
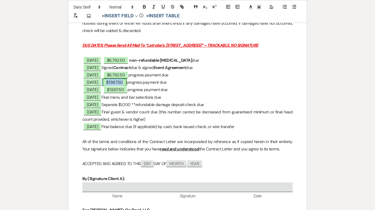
click at [126, 80] on span "$7,667.50" at bounding box center [115, 82] width 24 height 8
select select "owner"
select select "Amount"
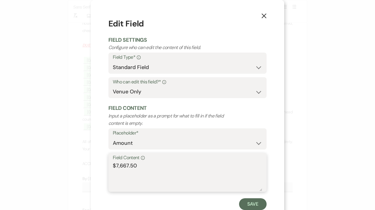
drag, startPoint x: 138, startPoint y: 165, endPoint x: 99, endPoint y: 165, distance: 38.4
click at [113, 165] on textarea "$7,667.50" at bounding box center [188, 176] width 150 height 29
paste textarea "6,792"
type textarea "$6,792.50"
click at [259, 207] on button "Save" at bounding box center [253, 204] width 28 height 12
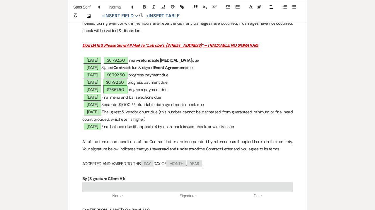
click at [125, 86] on span "$7,667.50" at bounding box center [116, 90] width 24 height 8
select select "owner"
select select "Amount"
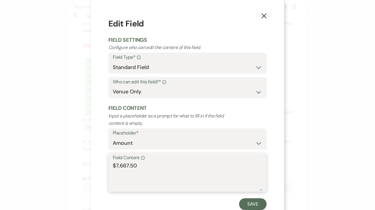
drag, startPoint x: 141, startPoint y: 168, endPoint x: 99, endPoint y: 164, distance: 41.9
click at [113, 164] on textarea "$7,667.50" at bounding box center [188, 176] width 150 height 29
paste textarea "6,792"
type textarea "$6,792.50"
click at [248, 204] on button "Save" at bounding box center [253, 204] width 28 height 12
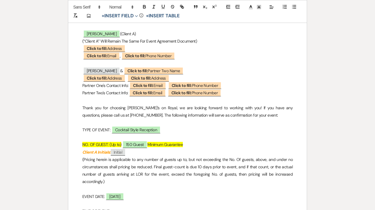
scroll to position [162, 0]
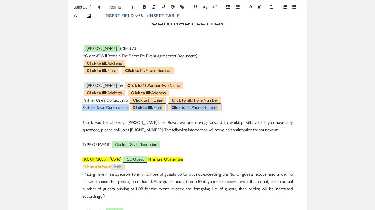
drag, startPoint x: 235, startPoint y: 107, endPoint x: 74, endPoint y: 105, distance: 160.4
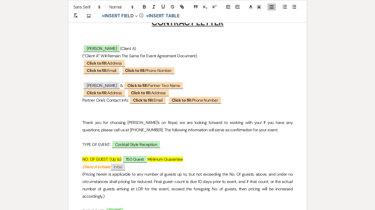
drag, startPoint x: 130, startPoint y: 101, endPoint x: 79, endPoint y: 102, distance: 50.5
